Goal: Transaction & Acquisition: Subscribe to service/newsletter

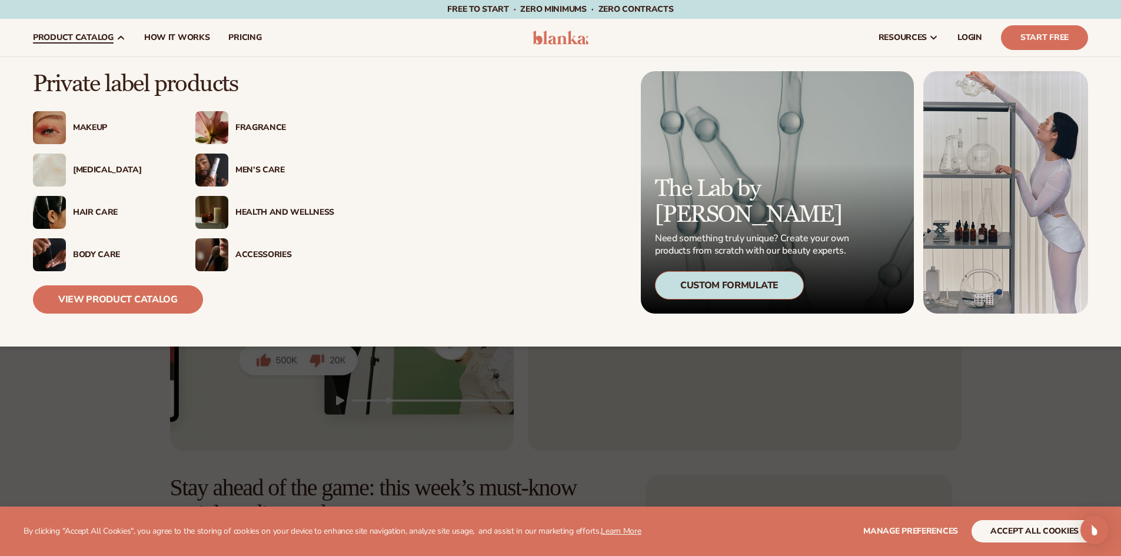
click at [82, 139] on div "Makeup" at bounding box center [102, 127] width 139 height 33
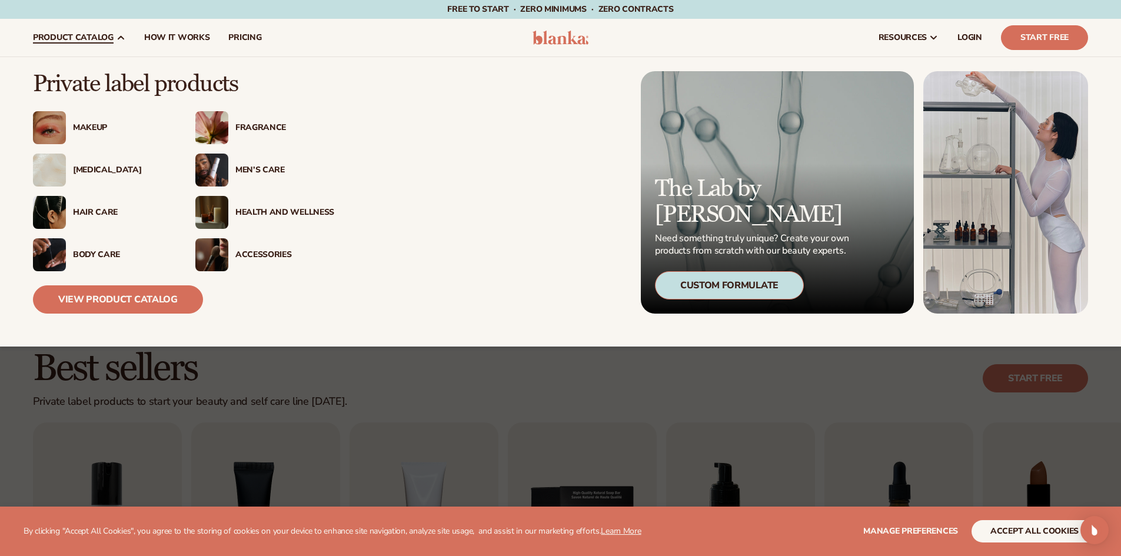
click at [111, 38] on span "product catalog" at bounding box center [73, 37] width 81 height 9
click at [137, 300] on link "View Product Catalog" at bounding box center [118, 299] width 170 height 28
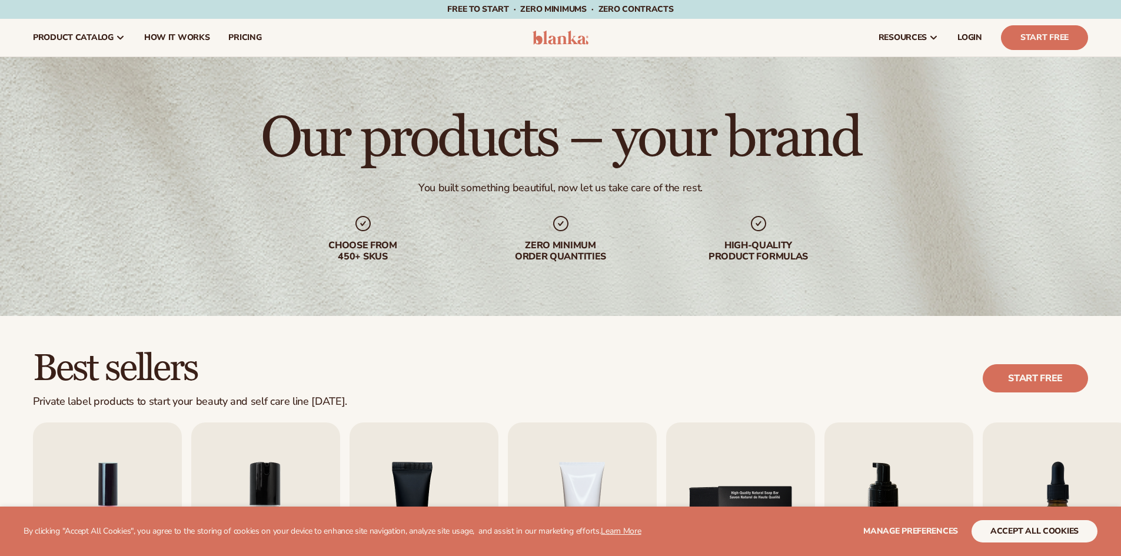
scroll to position [265, 0]
click at [1066, 539] on button "accept all cookies" at bounding box center [1035, 531] width 126 height 22
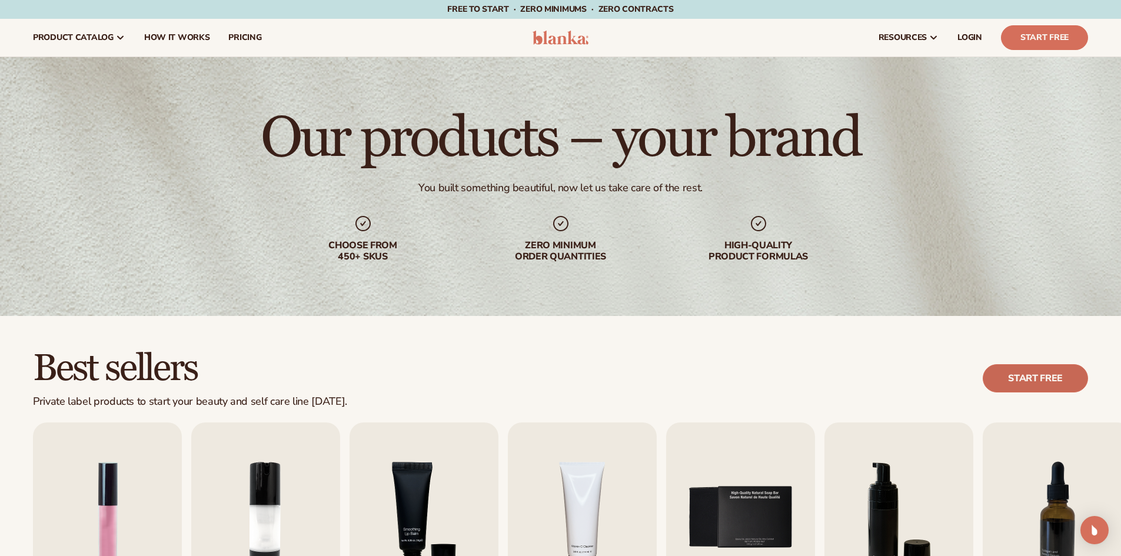
click at [1063, 375] on link "Start free" at bounding box center [1035, 378] width 105 height 28
